Goal: Use online tool/utility: Utilize a website feature to perform a specific function

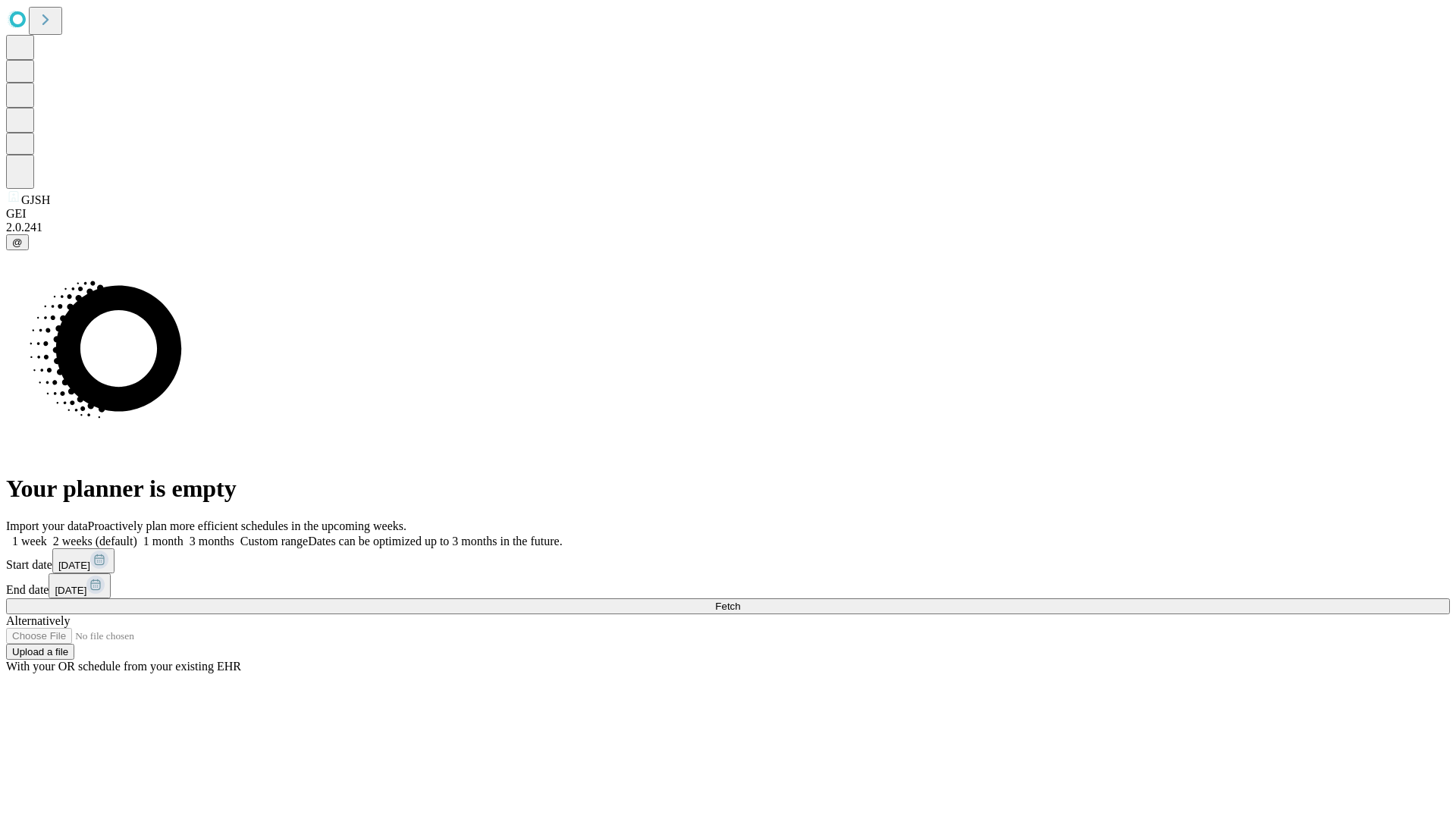
click at [740, 601] on span "Fetch" at bounding box center [728, 607] width 25 height 11
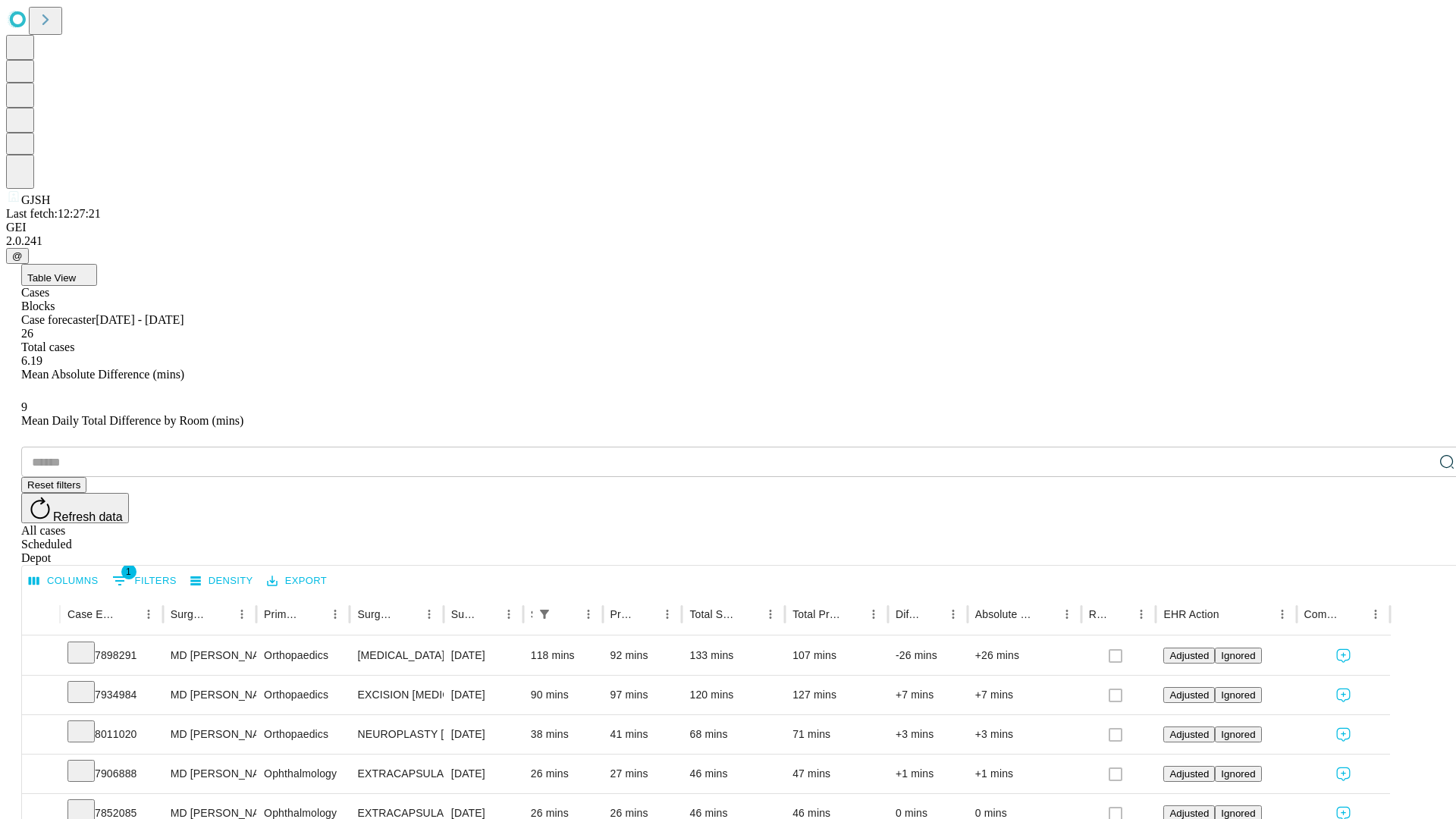
click at [76, 273] on span "Table View" at bounding box center [51, 278] width 48 height 11
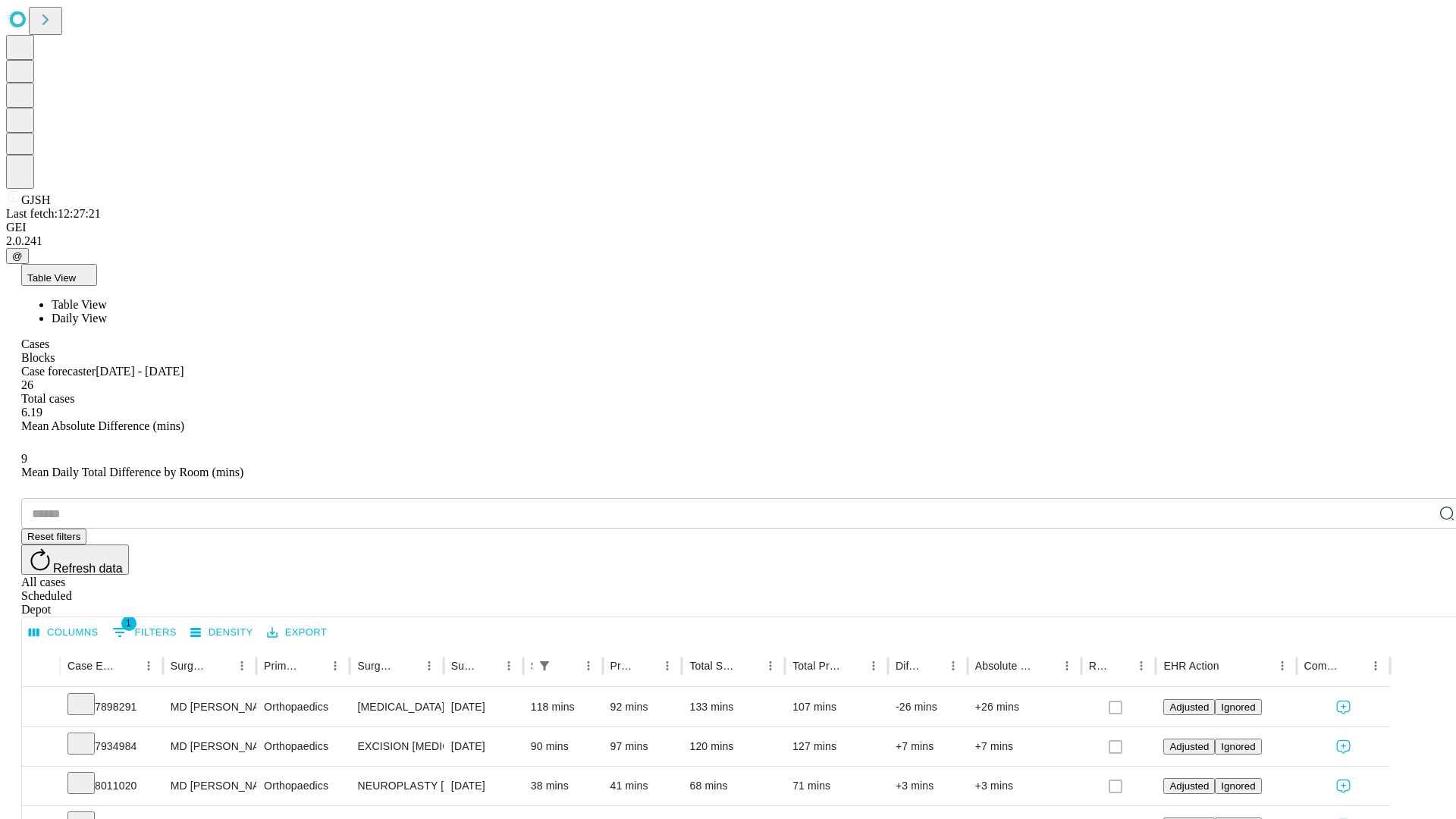
click at [107, 312] on span "Daily View" at bounding box center [79, 318] width 55 height 13
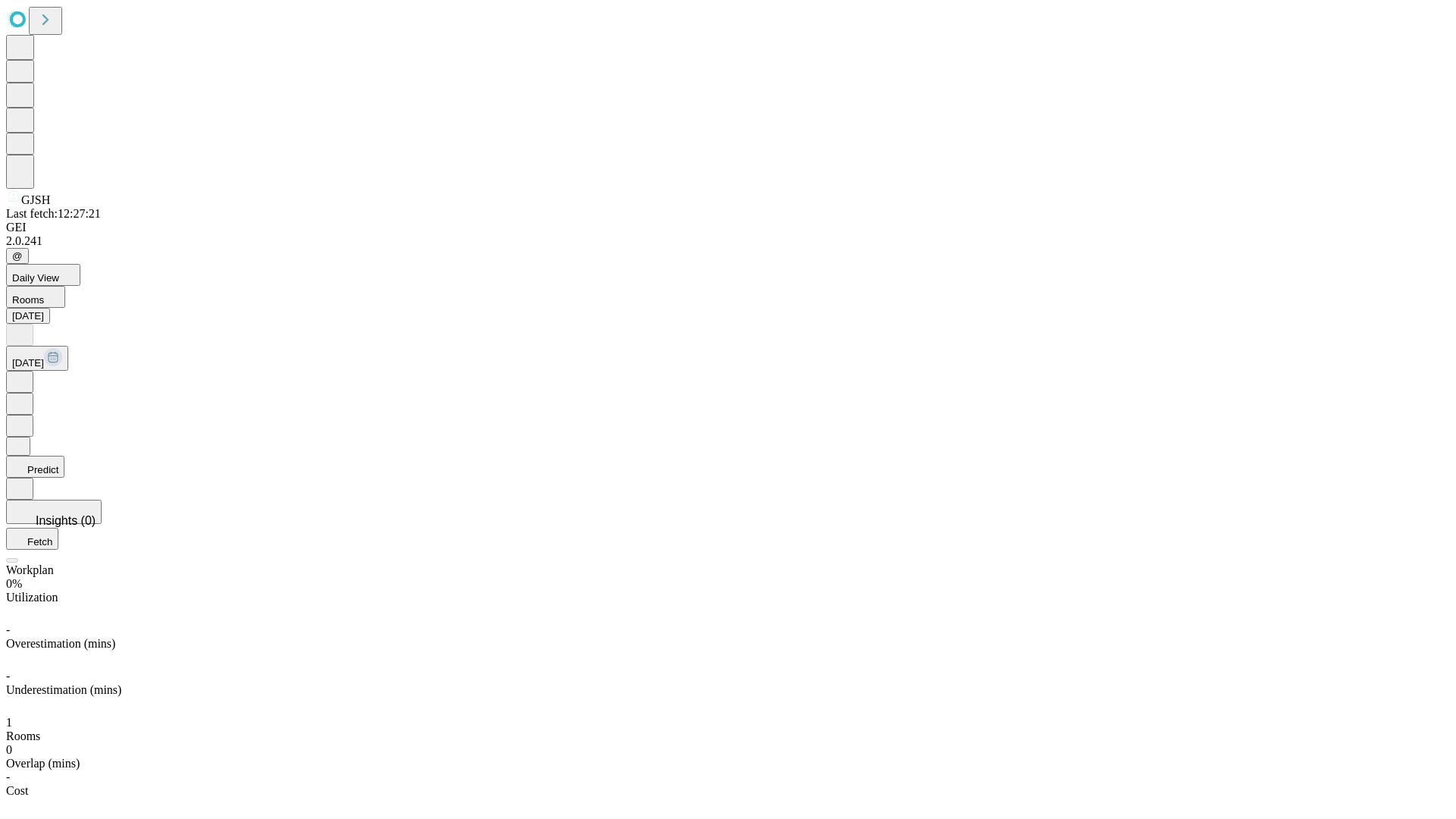
click at [64, 456] on button "Predict" at bounding box center [35, 467] width 59 height 22
